Goal: Check status

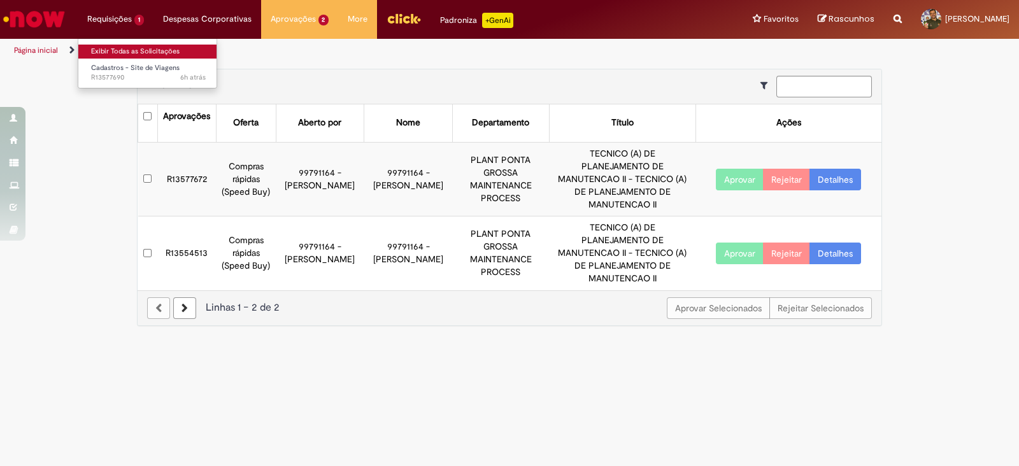
click at [121, 53] on link "Exibir Todas as Solicitações" at bounding box center [148, 52] width 140 height 14
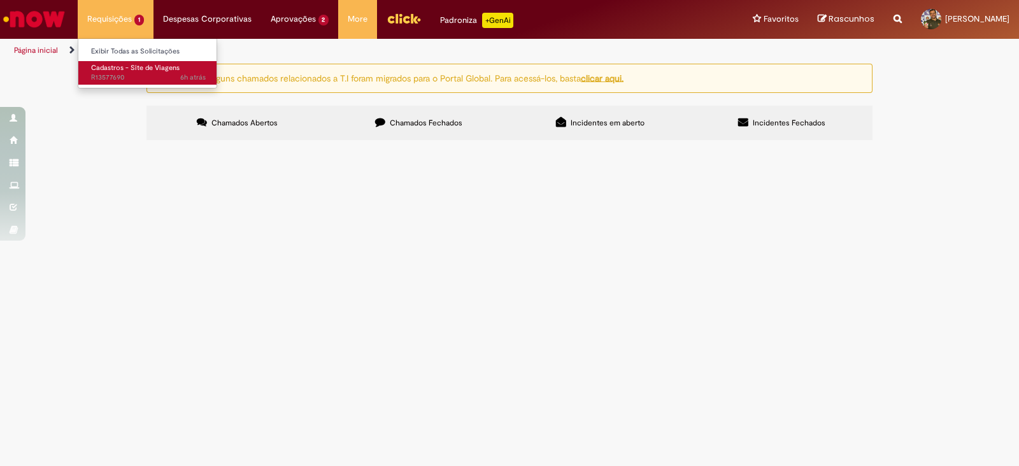
click at [131, 73] on span "6h atrás 6 horas atrás R13577690" at bounding box center [148, 78] width 115 height 10
click at [115, 24] on li "Requisições 1 Exibir Todas as Solicitações Cadastros - Site de Viagens 6h atrás…" at bounding box center [116, 19] width 76 height 38
click at [120, 69] on span "Cadastros - Site de Viagens" at bounding box center [135, 68] width 89 height 10
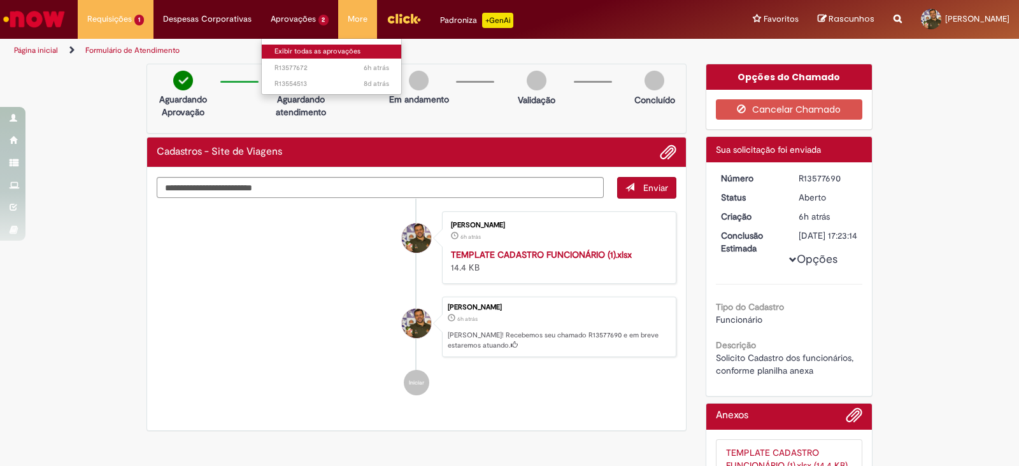
click at [296, 50] on link "Exibir todas as aprovações" at bounding box center [332, 52] width 140 height 14
